Goal: Information Seeking & Learning: Learn about a topic

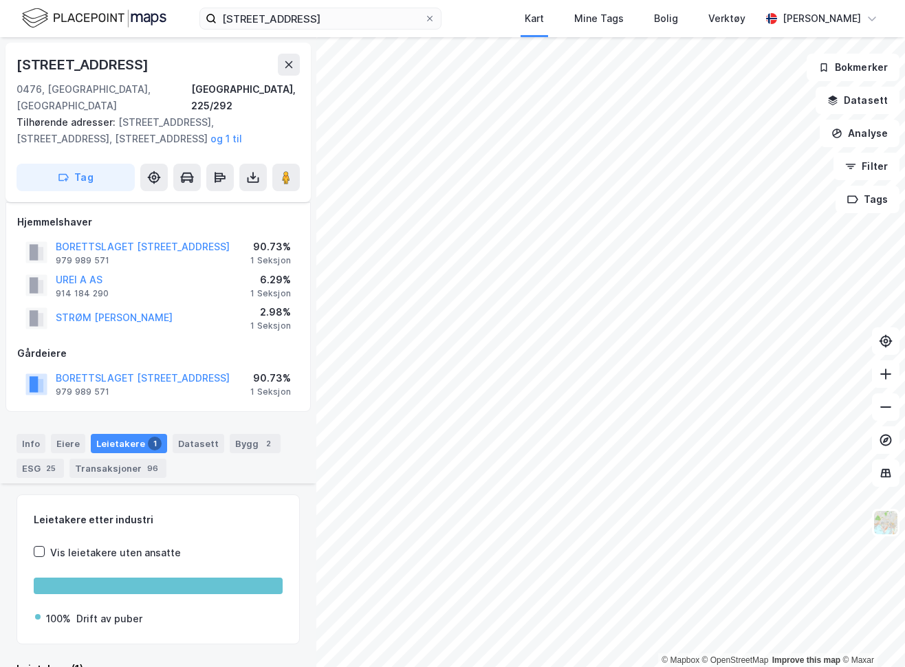
scroll to position [378, 0]
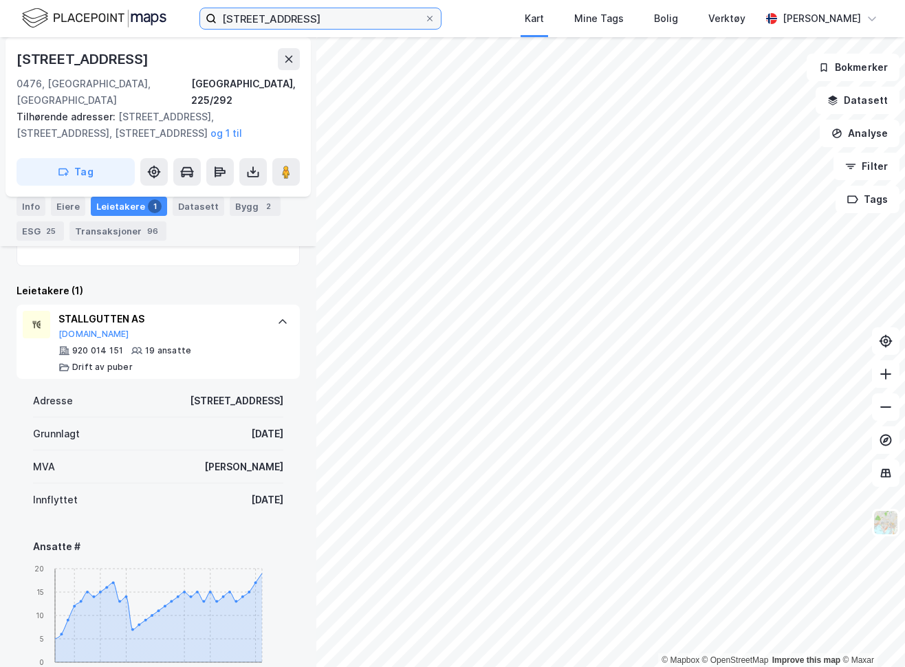
click at [261, 14] on input "[STREET_ADDRESS]" at bounding box center [321, 18] width 208 height 21
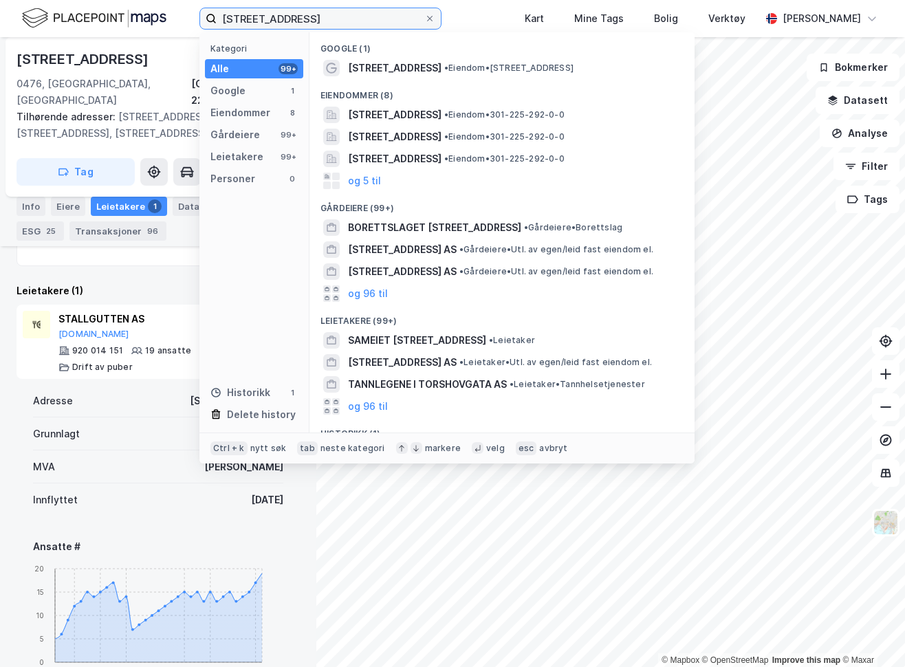
click at [261, 14] on input "[STREET_ADDRESS]" at bounding box center [321, 18] width 208 height 21
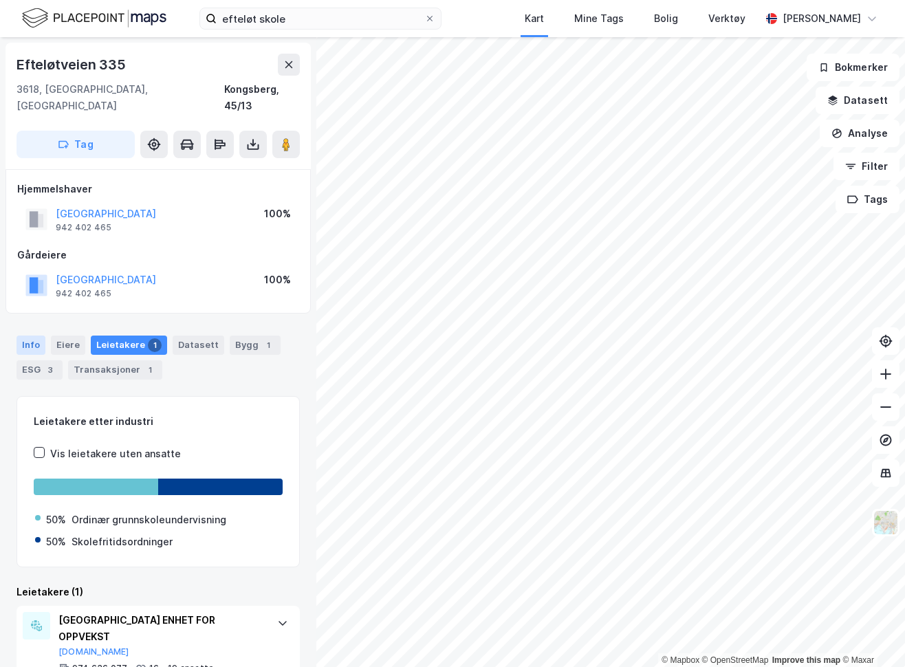
click at [27, 335] on div "Info" at bounding box center [30, 344] width 29 height 19
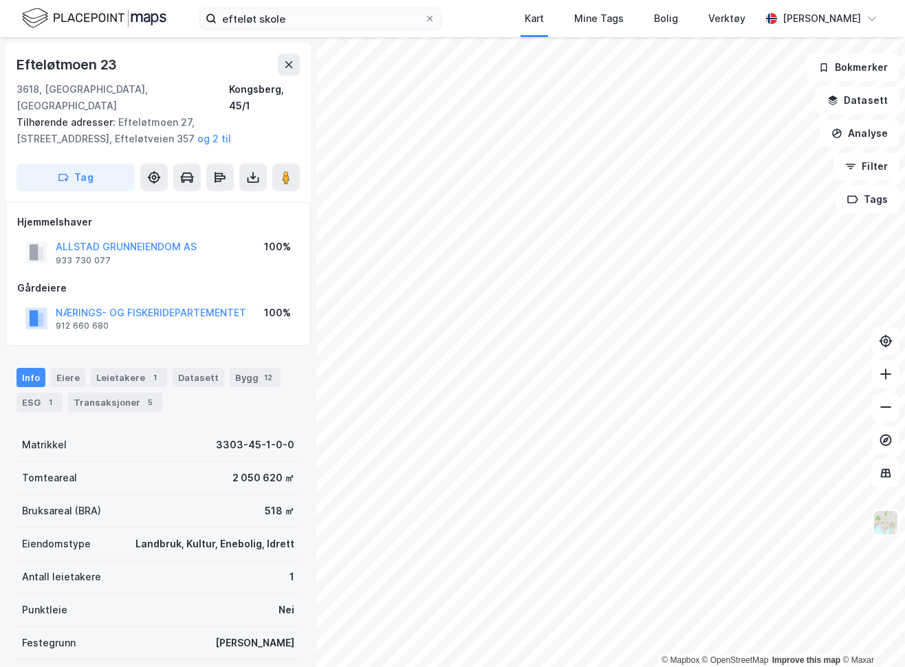
scroll to position [1, 0]
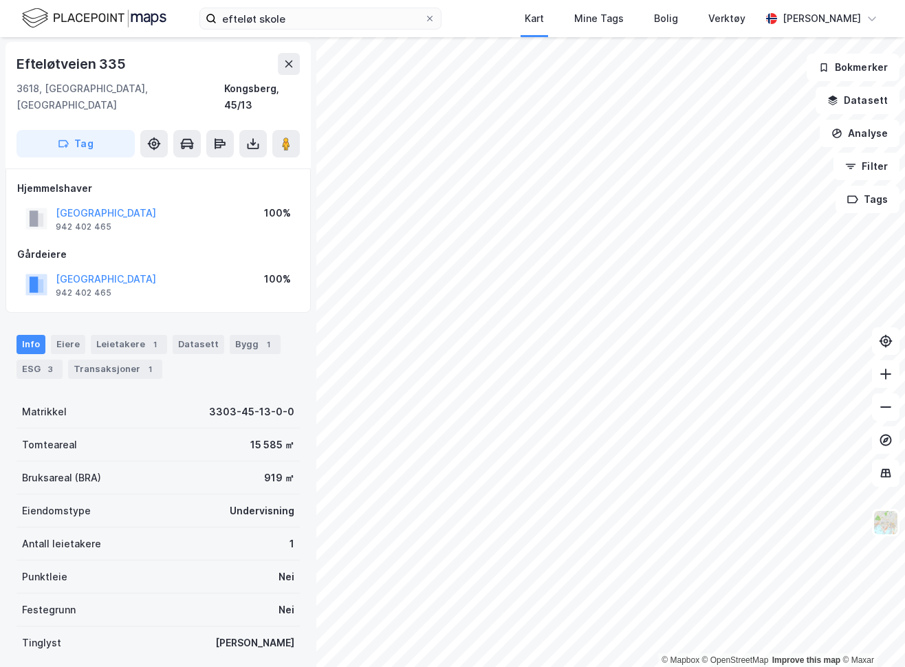
scroll to position [1, 0]
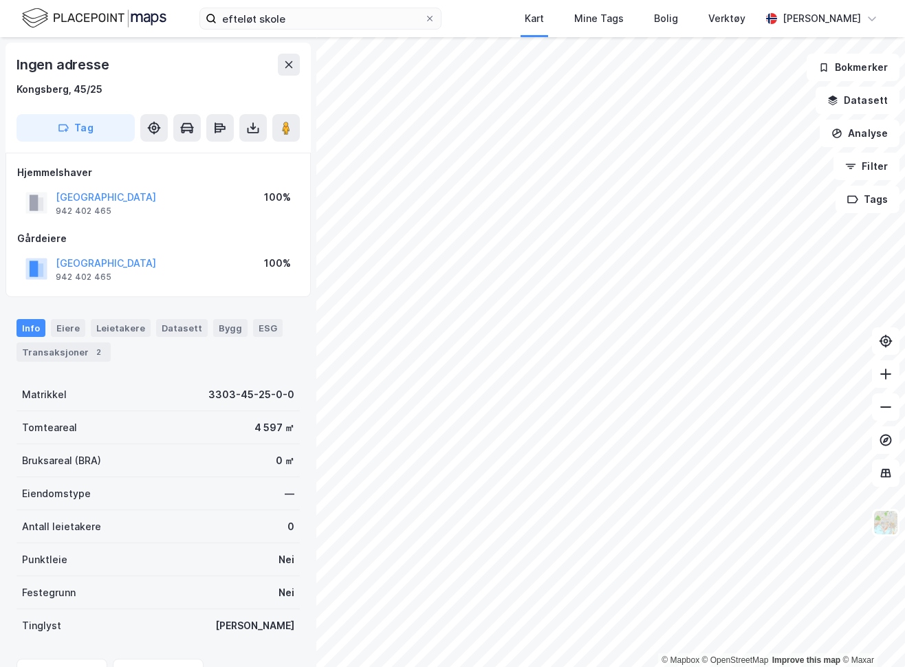
scroll to position [1, 0]
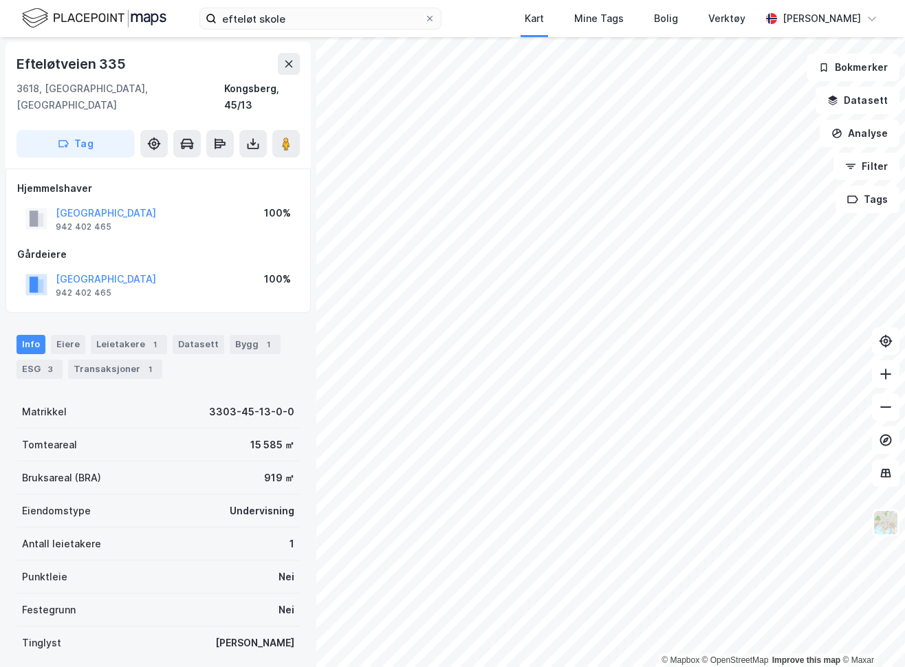
click at [261, 3] on div "efteløt skole Kart Mine Tags Bolig Verktøy [PERSON_NAME]" at bounding box center [452, 18] width 905 height 37
click at [276, 21] on input "efteløt skole" at bounding box center [321, 18] width 208 height 21
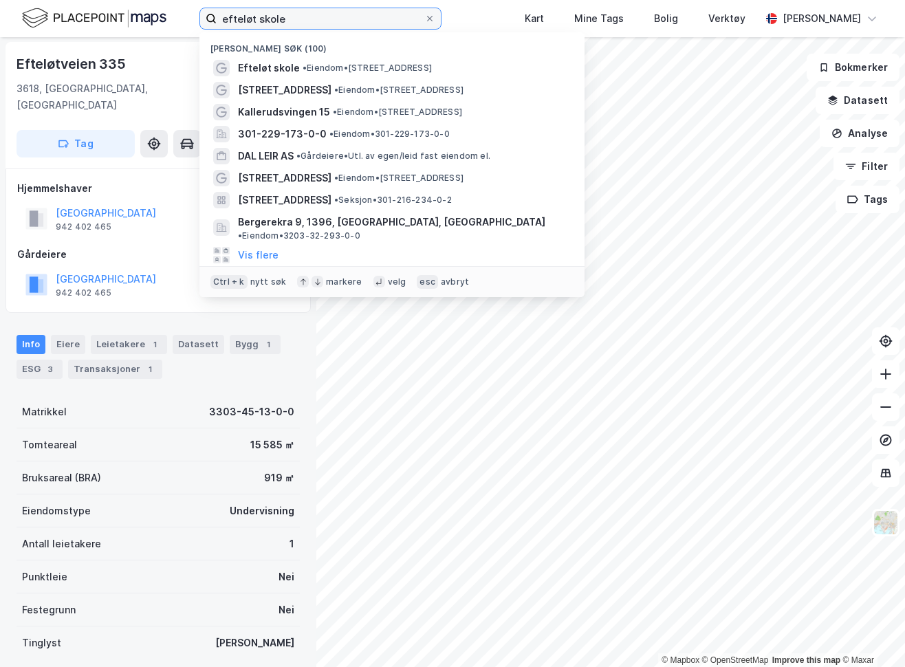
click at [276, 21] on input "efteløt skole" at bounding box center [321, 18] width 208 height 21
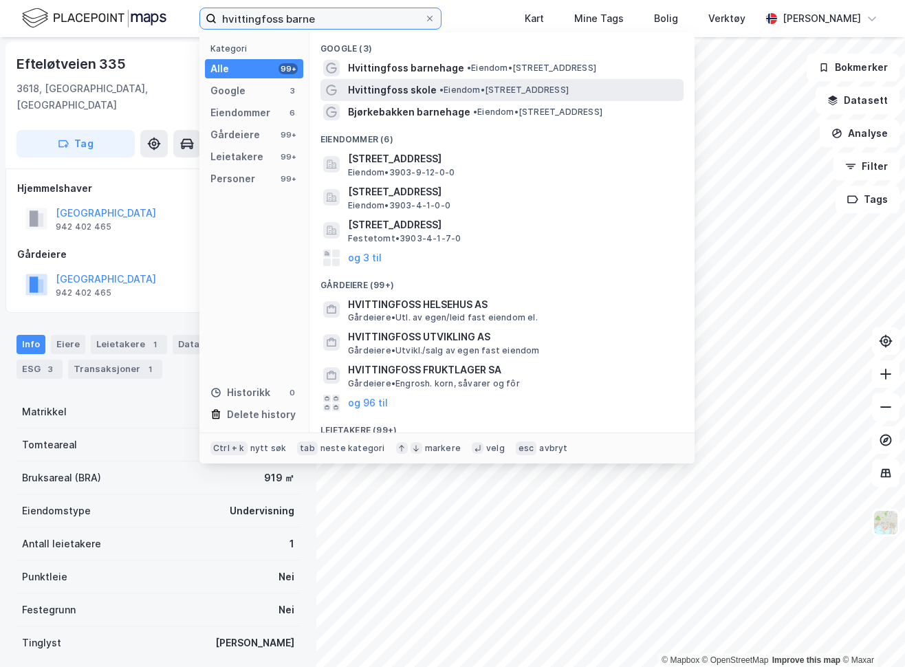
type input "hvittingfoss barne"
click at [452, 93] on span "• Eiendom • [STREET_ADDRESS]" at bounding box center [503, 90] width 129 height 11
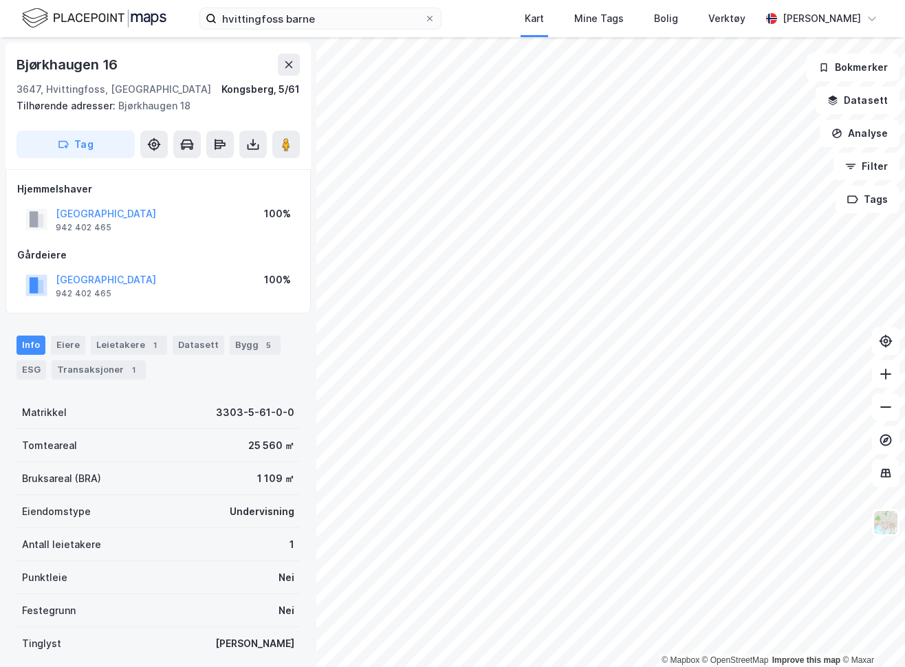
scroll to position [1, 0]
